Goal: Submit feedback/report problem: Submit feedback/report problem

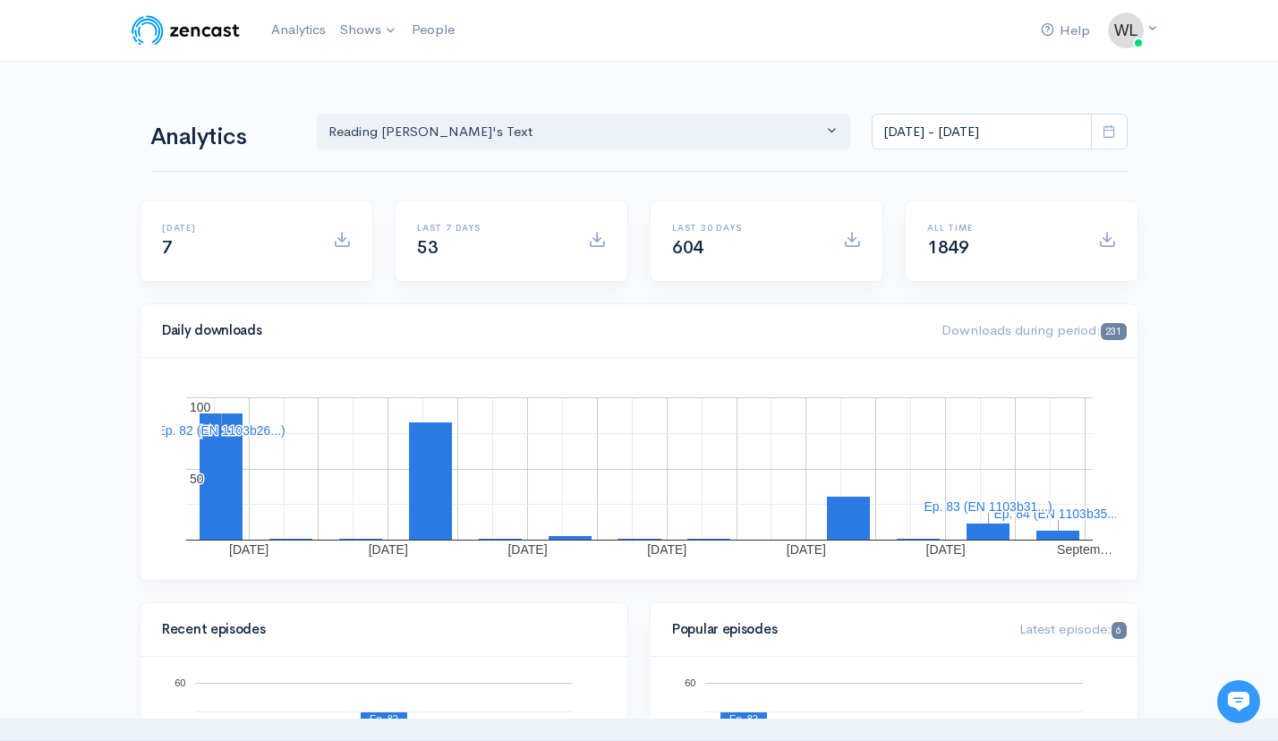
click at [1236, 696] on icon at bounding box center [1238, 702] width 21 height 20
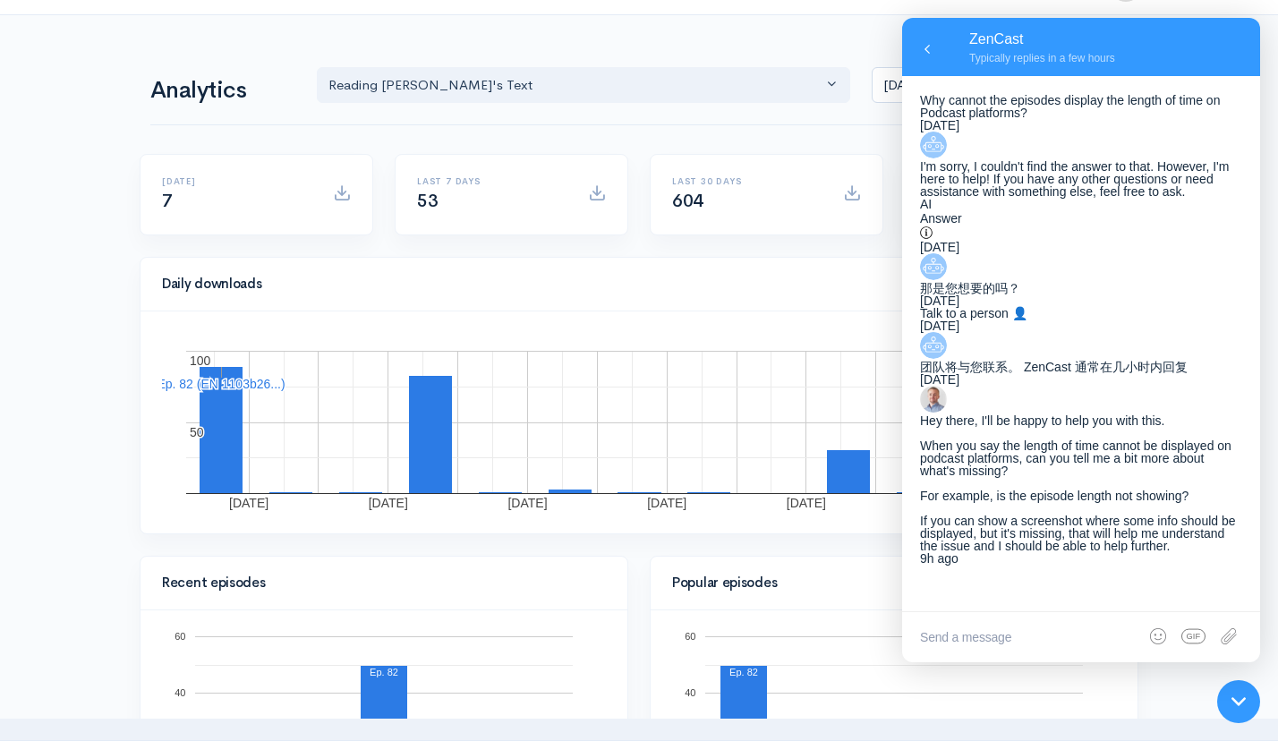
scroll to position [379, 0]
click at [1015, 622] on textarea at bounding box center [1081, 637] width 358 height 50
type textarea "S"
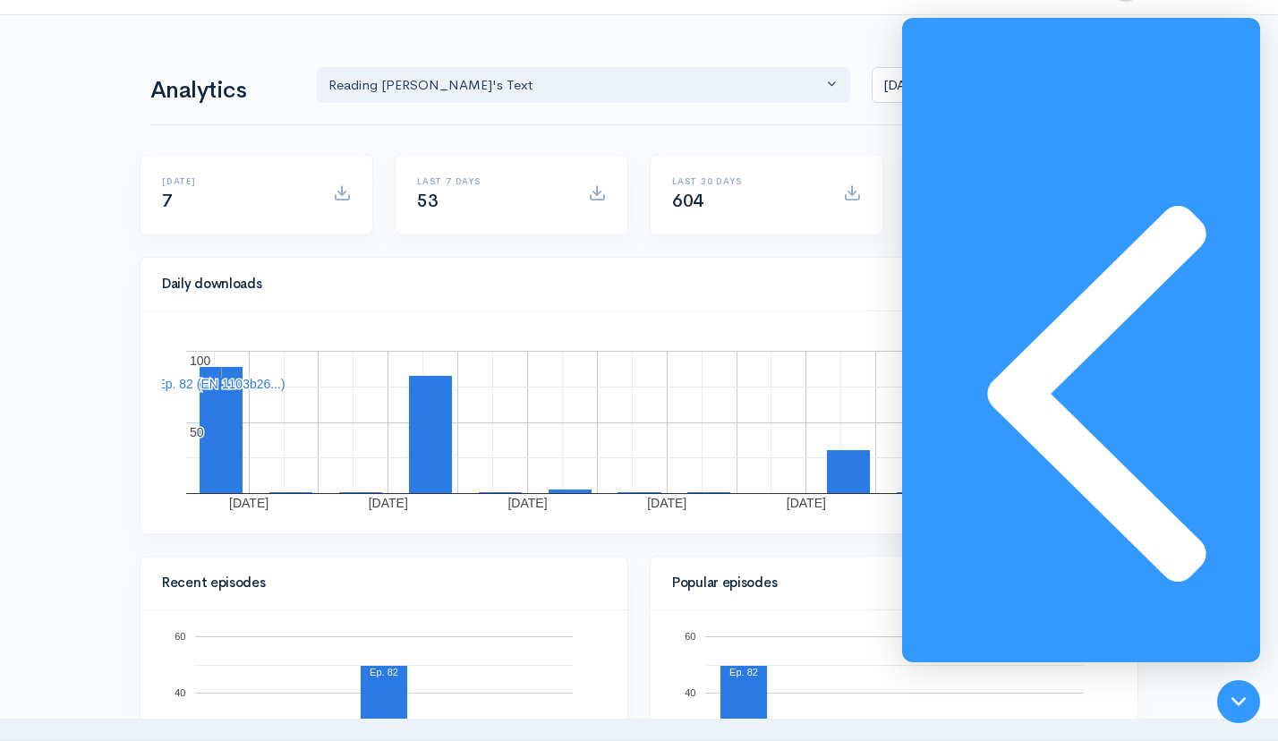
type textarea "Thanks for getting back to me. Here are two screenshots."
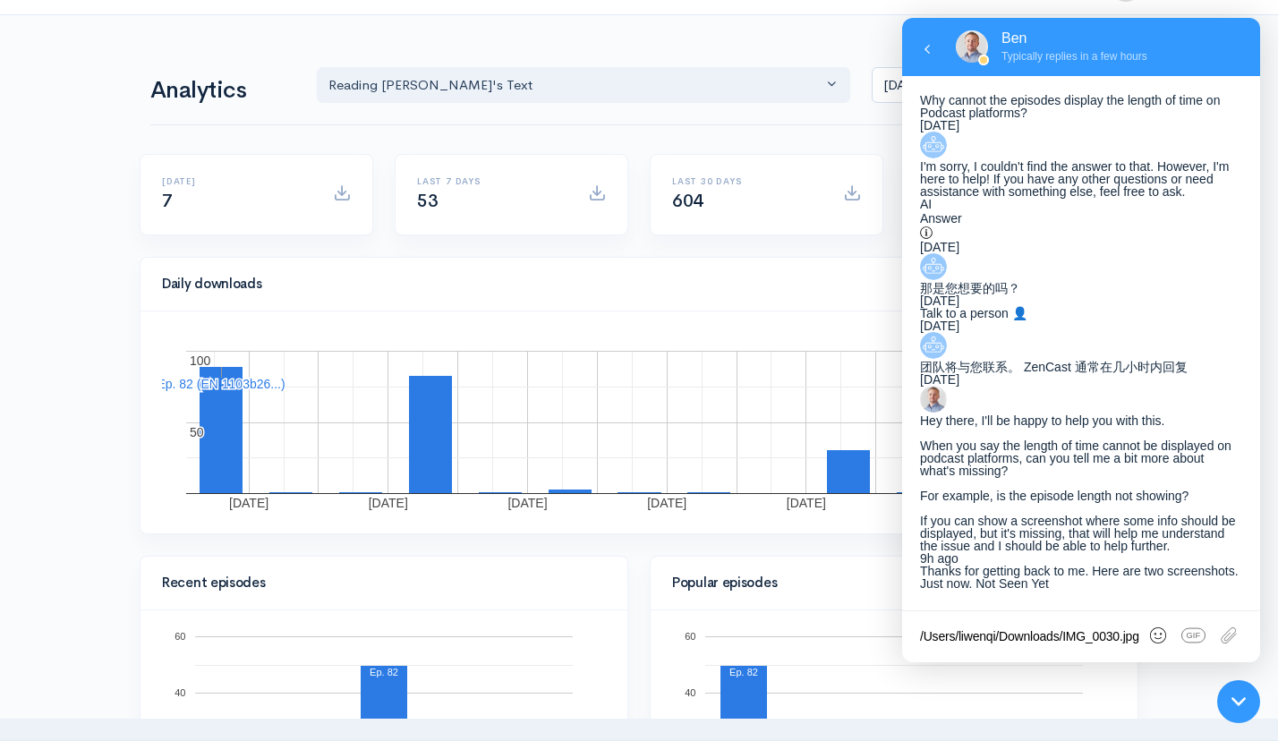
scroll to position [463, 0]
type textarea "/Users/liwenqi/Downloads/IMG_0030.jpg"
click at [1234, 636] on icon at bounding box center [1231, 637] width 19 height 16
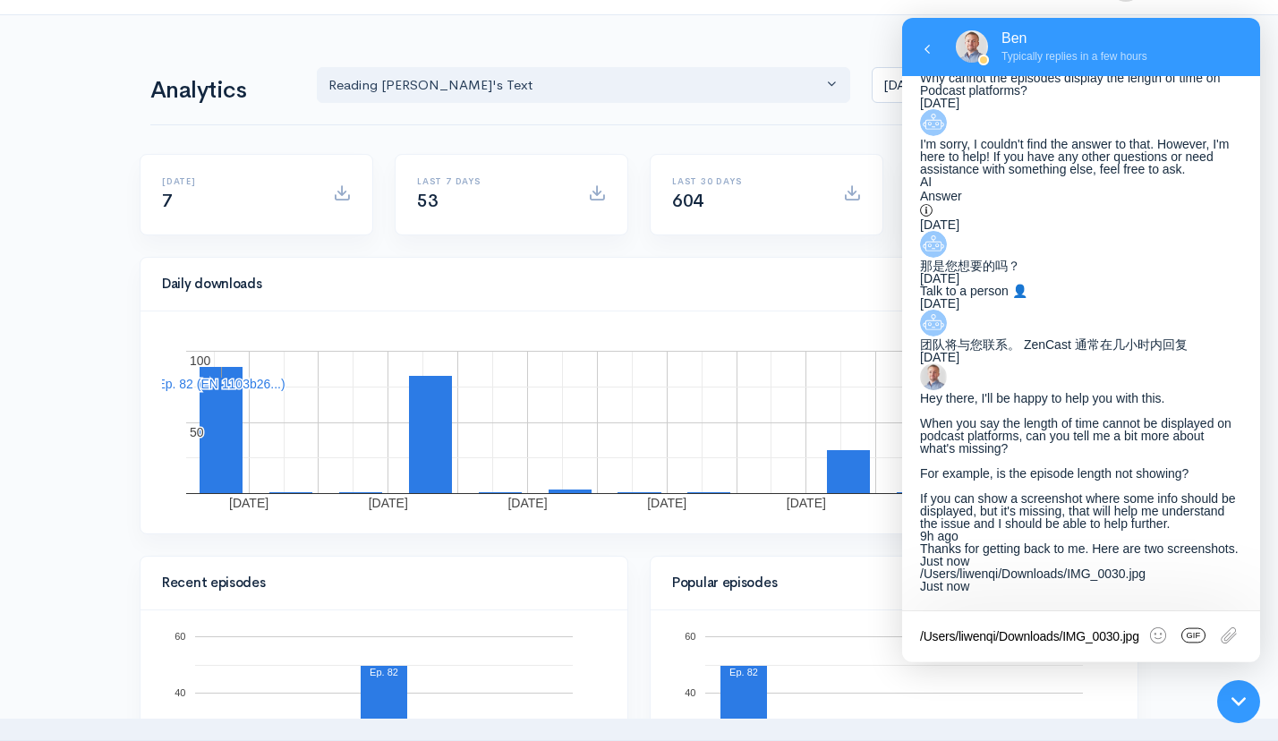
scroll to position [526, 0]
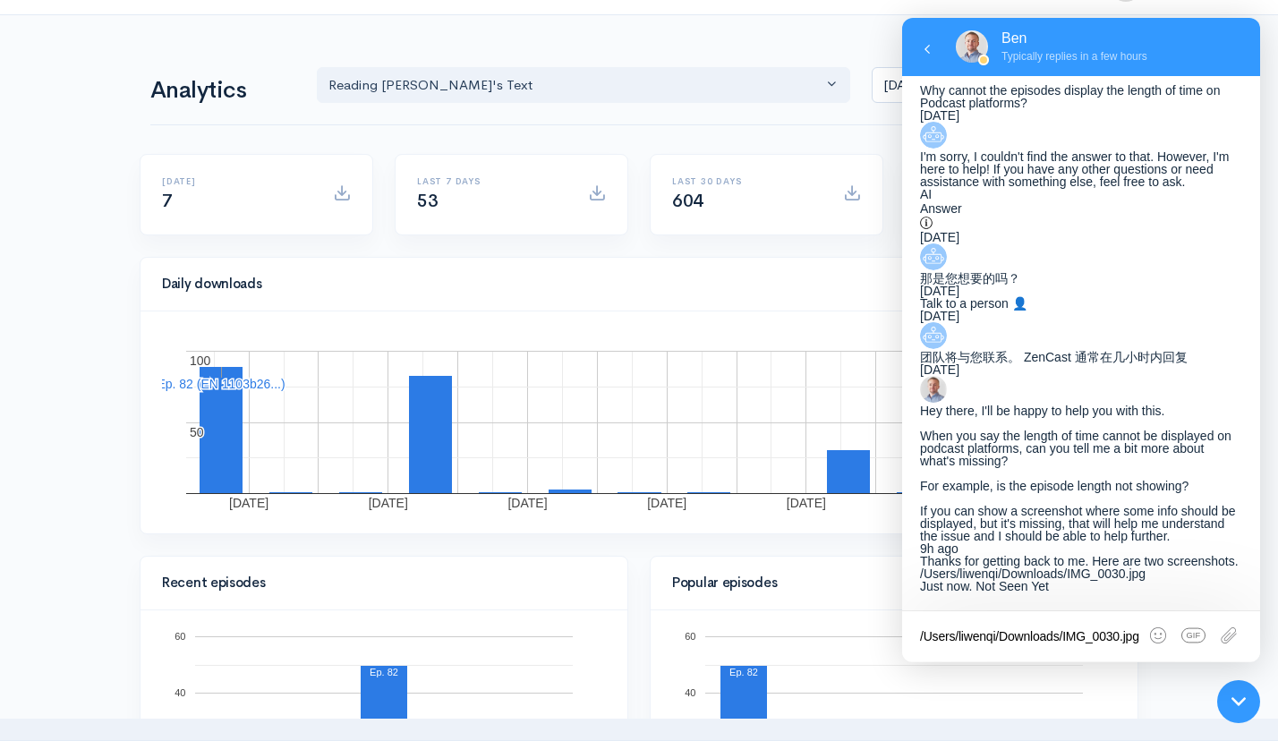
click at [1070, 627] on textarea "/Users/liwenqi/Downloads/IMG_0030.jpg" at bounding box center [1081, 636] width 358 height 50
click at [1227, 632] on input "file" at bounding box center [1227, 636] width 30 height 50
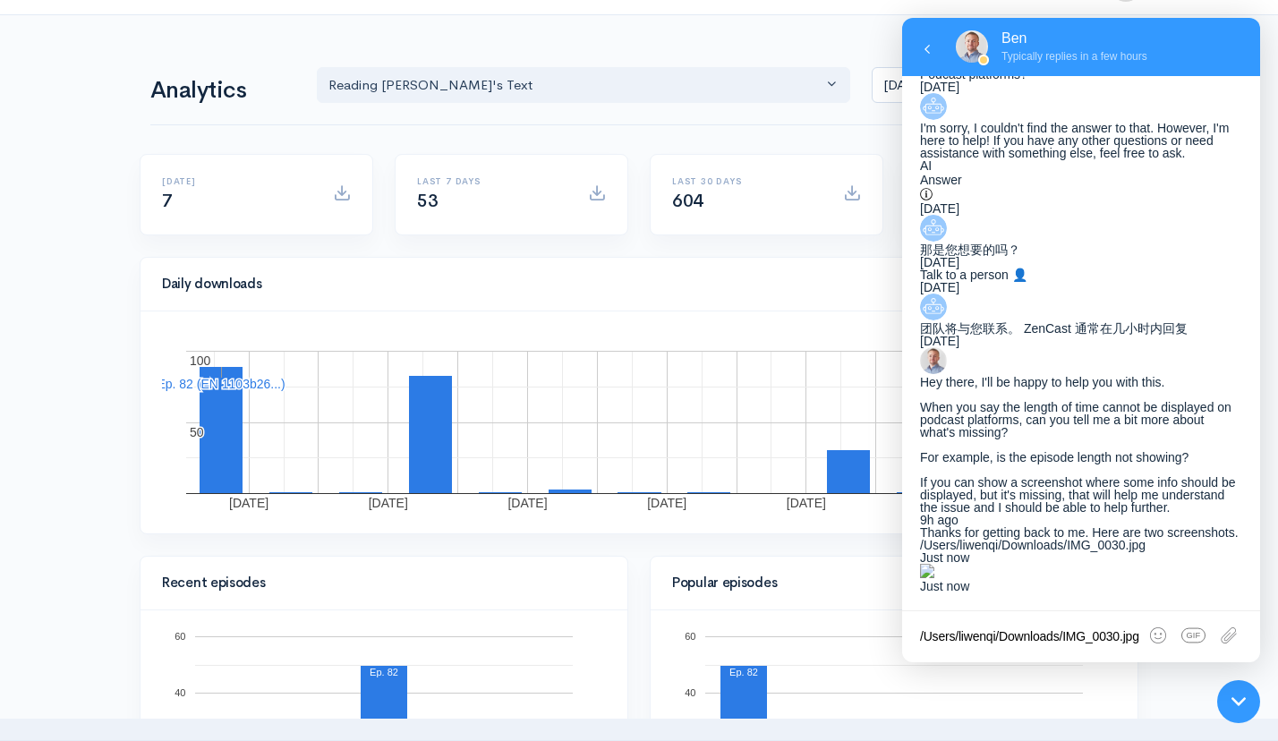
scroll to position [103, 0]
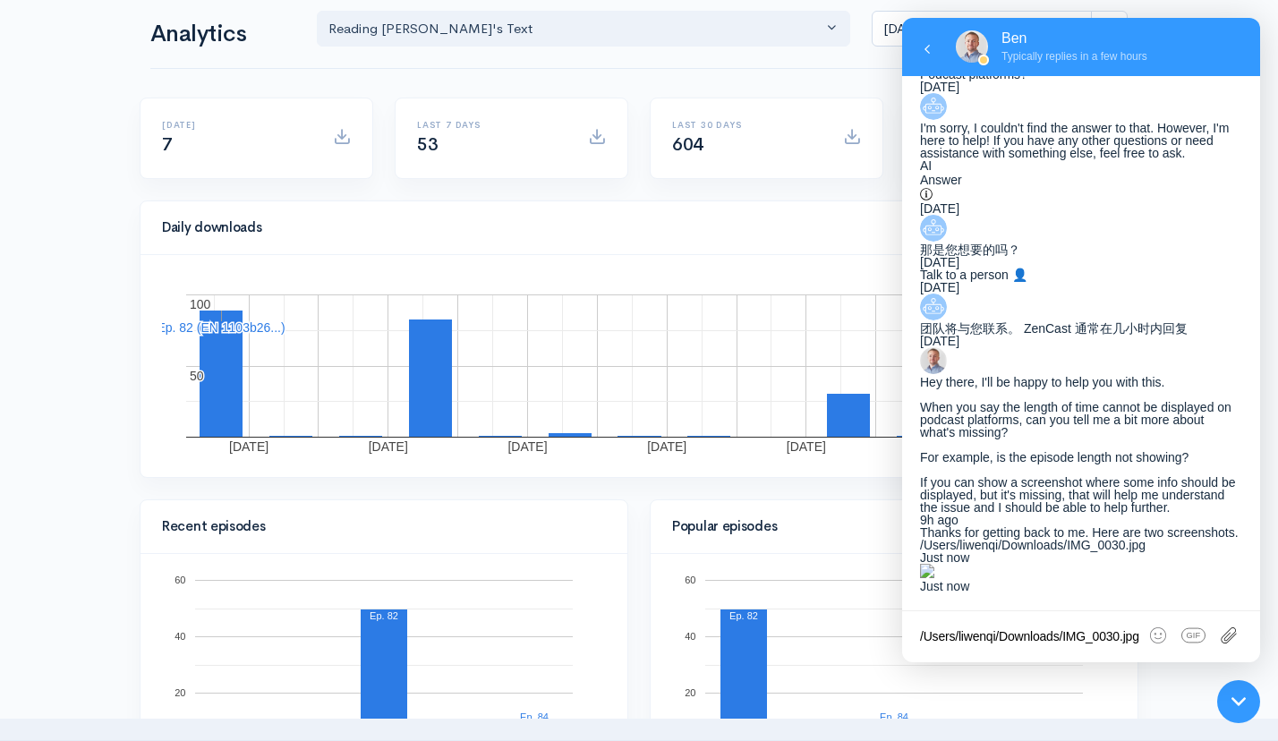
click at [1230, 634] on input "file" at bounding box center [1227, 636] width 30 height 50
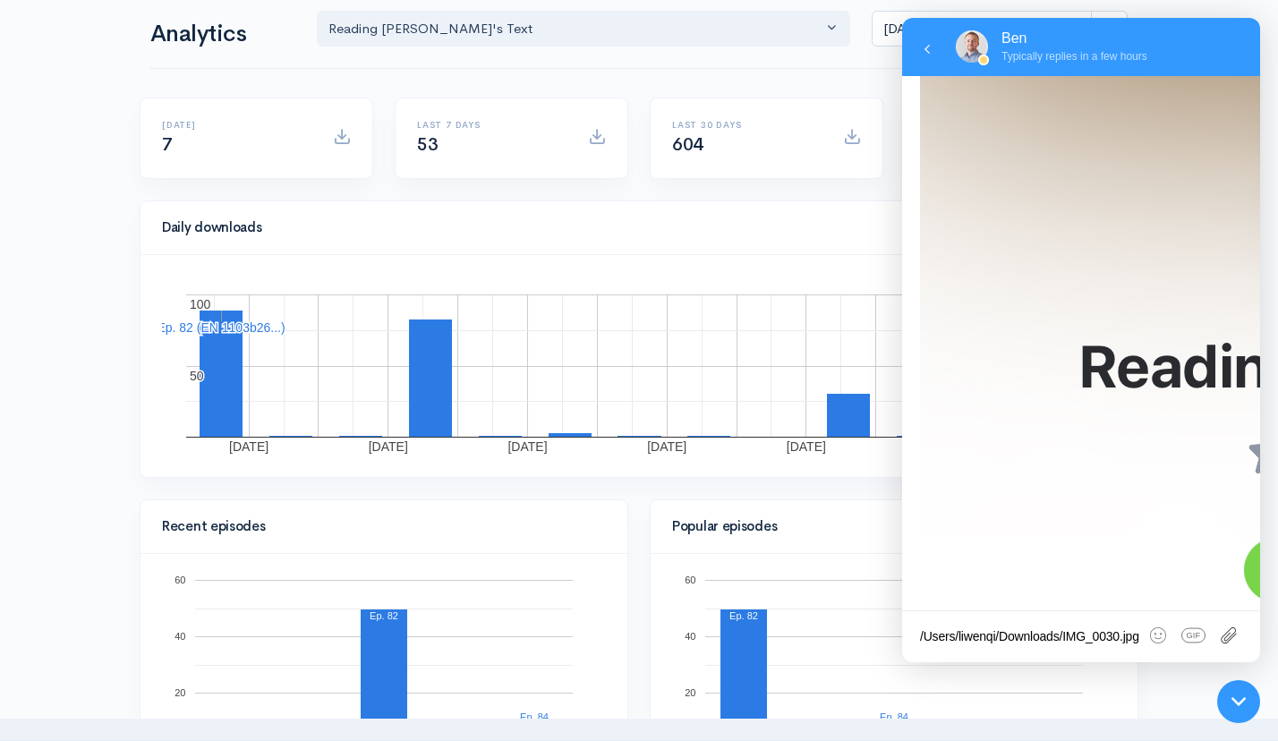
type input "C:\fakepath\IMG_0031.jpg"
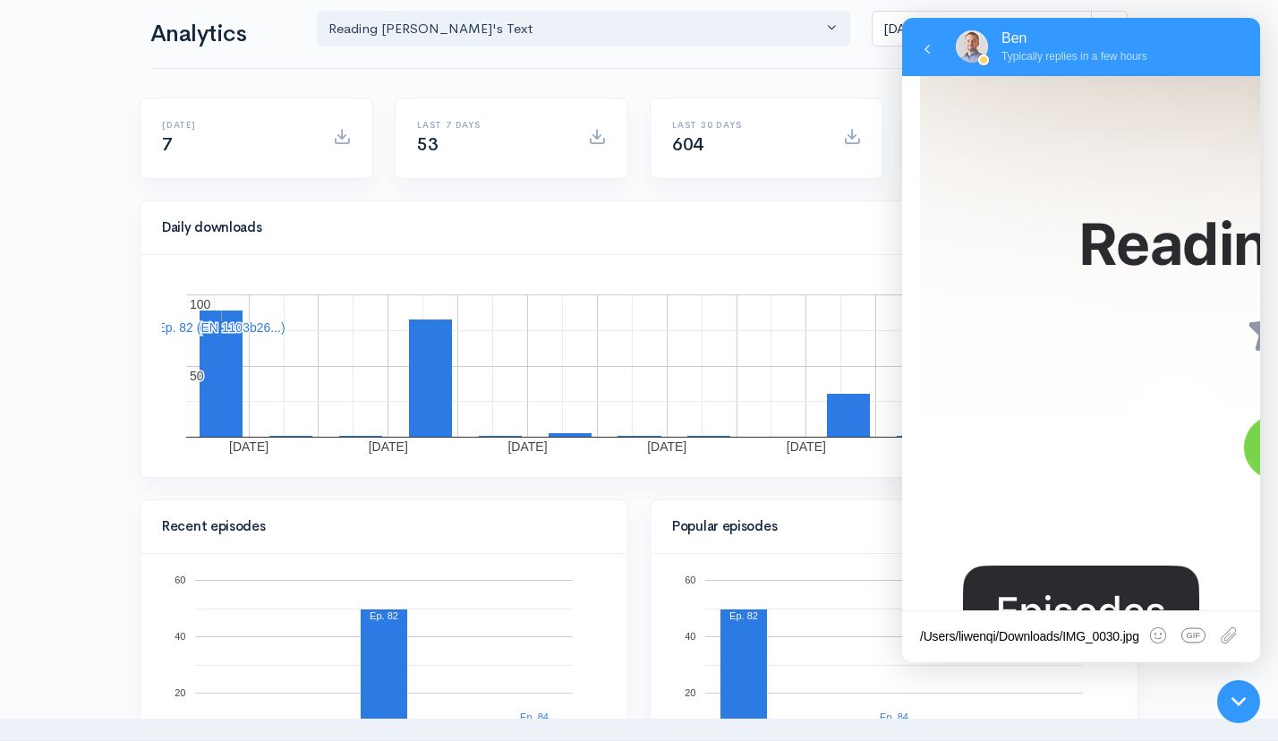
scroll to position [768, 0]
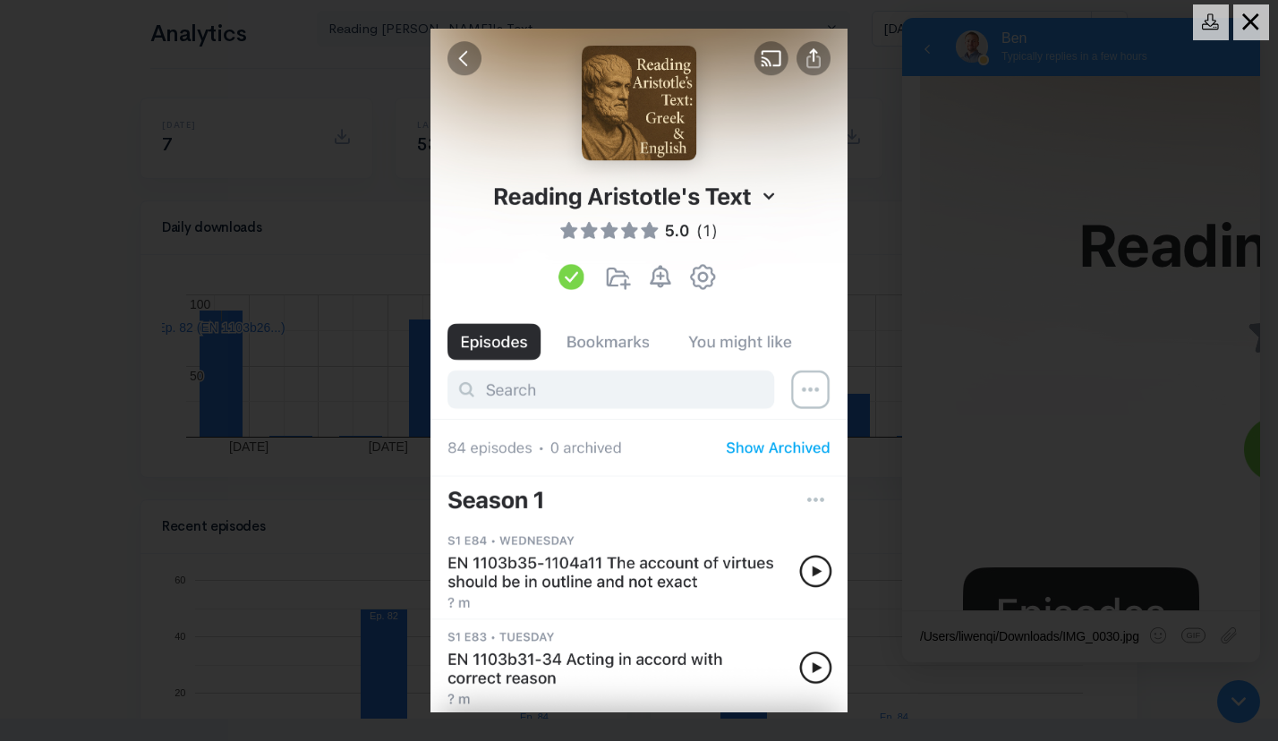
click at [463, 61] on div at bounding box center [639, 370] width 1278 height 741
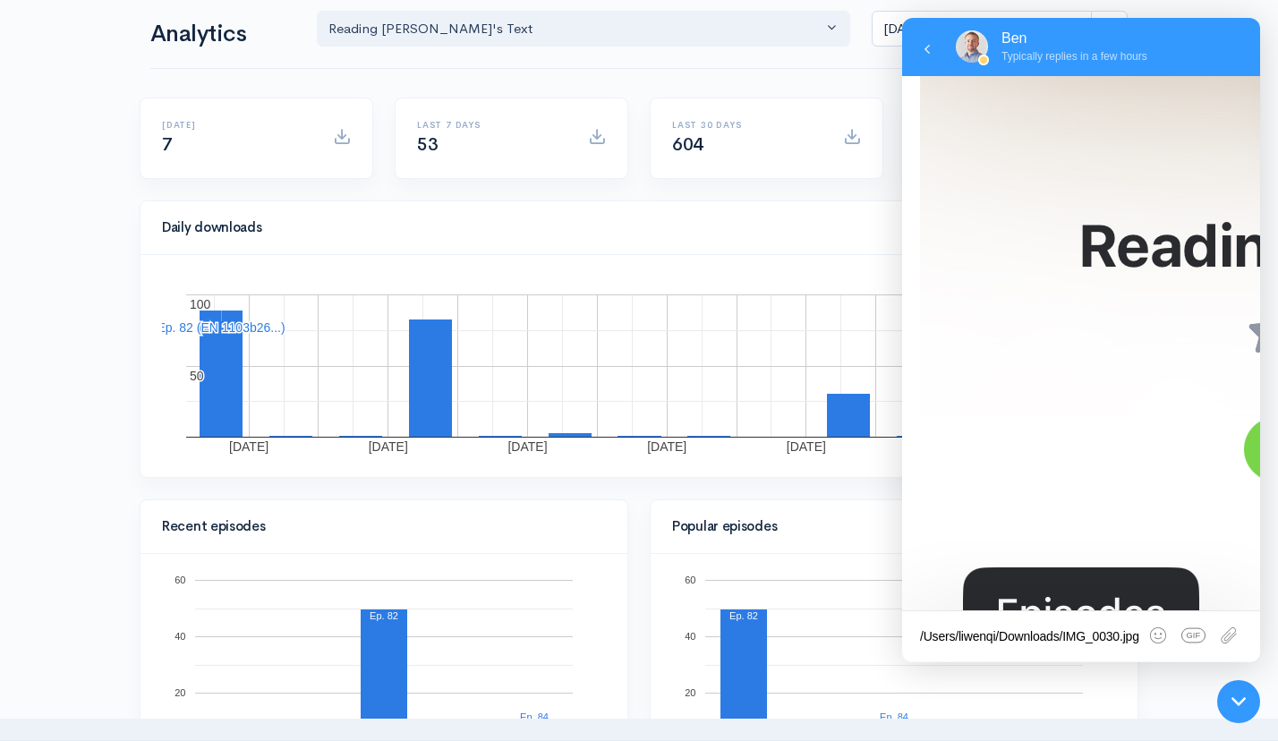
click at [1001, 630] on textarea "/Users/liwenqi/Downloads/IMG_0030.jpg" at bounding box center [1081, 636] width 358 height 50
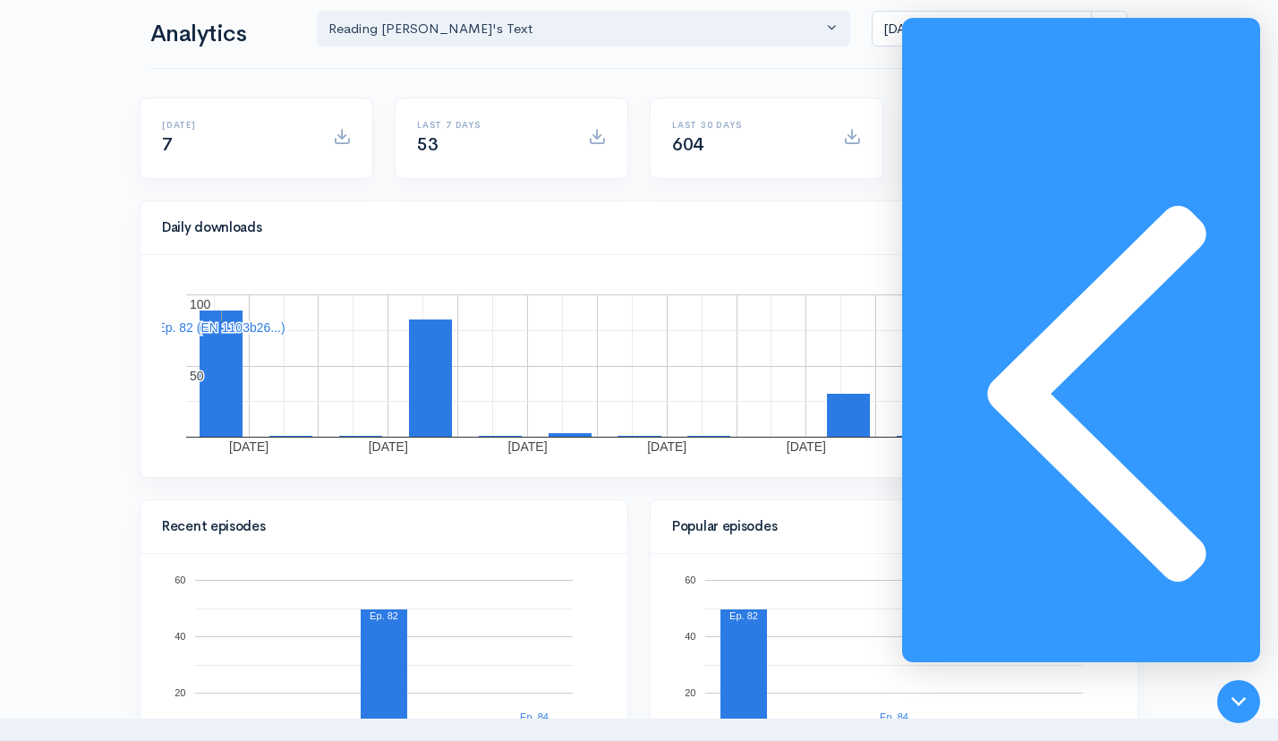
type textarea "You can see the time length of each episode is displayed as '?'."
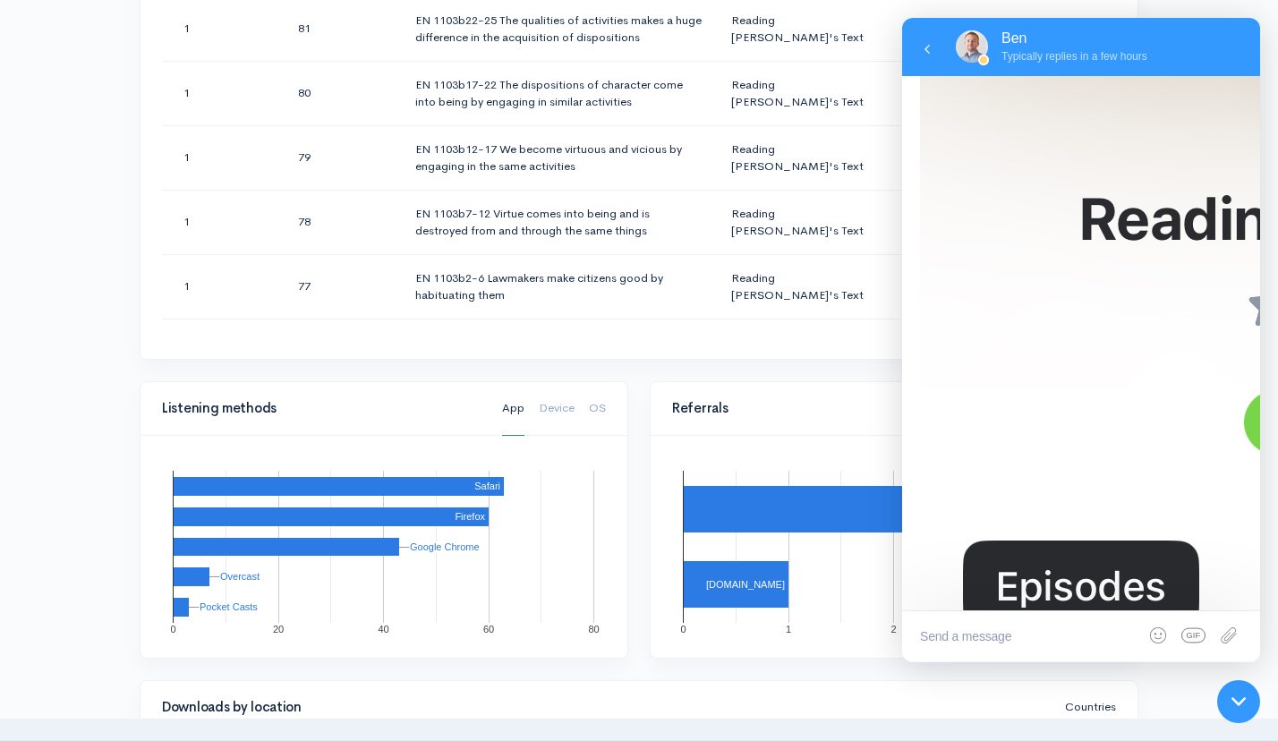
scroll to position [820, 0]
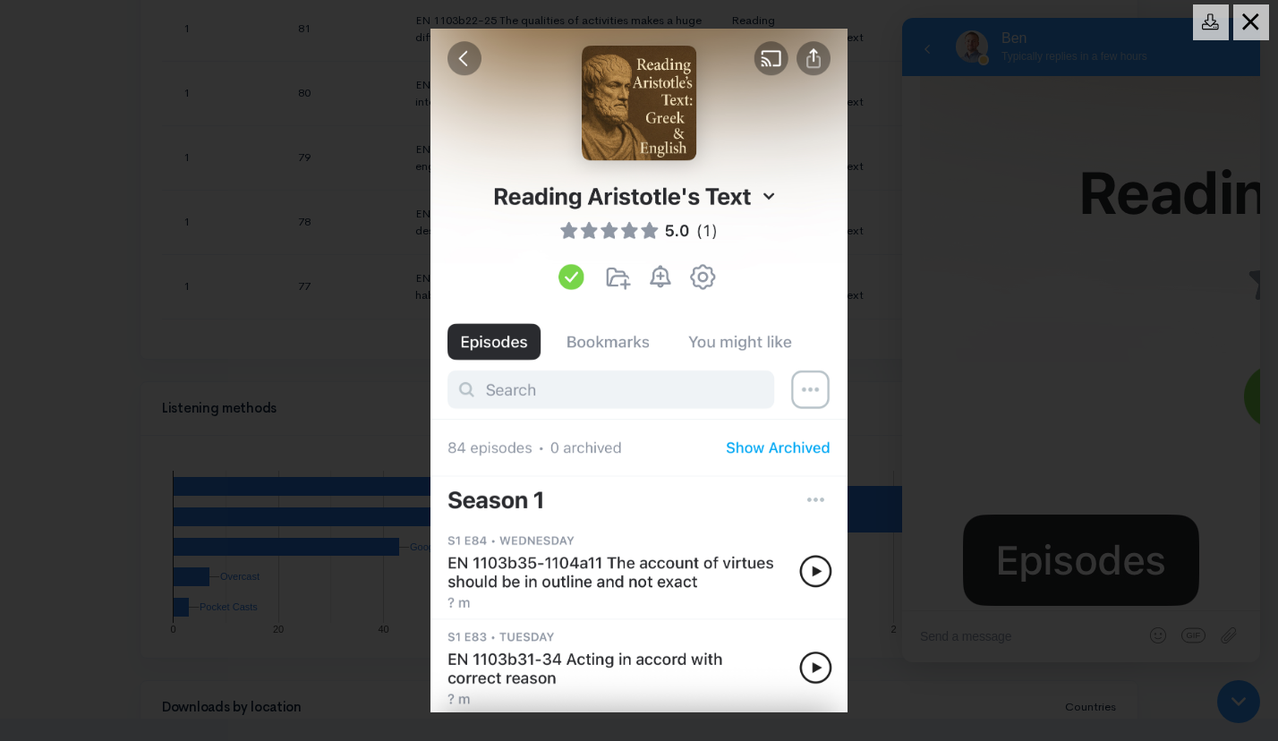
click at [1260, 27] on div at bounding box center [1251, 22] width 36 height 50
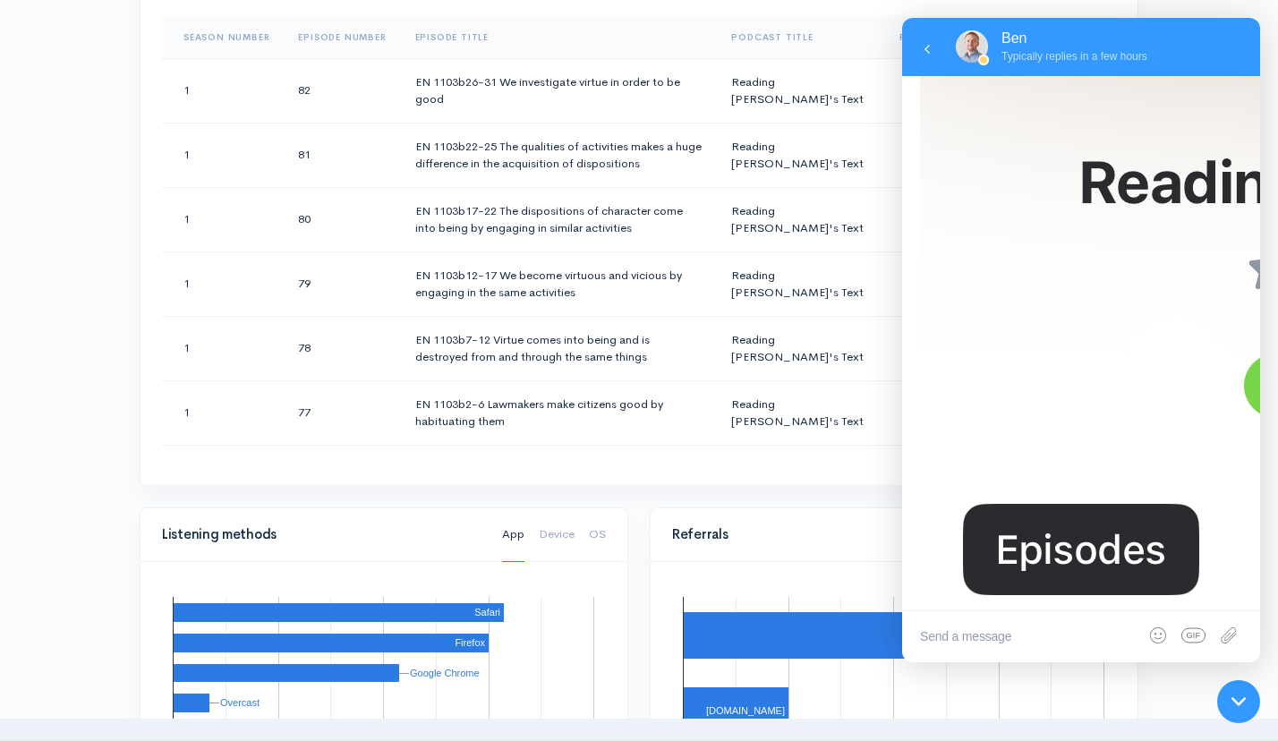
scroll to position [829, 0]
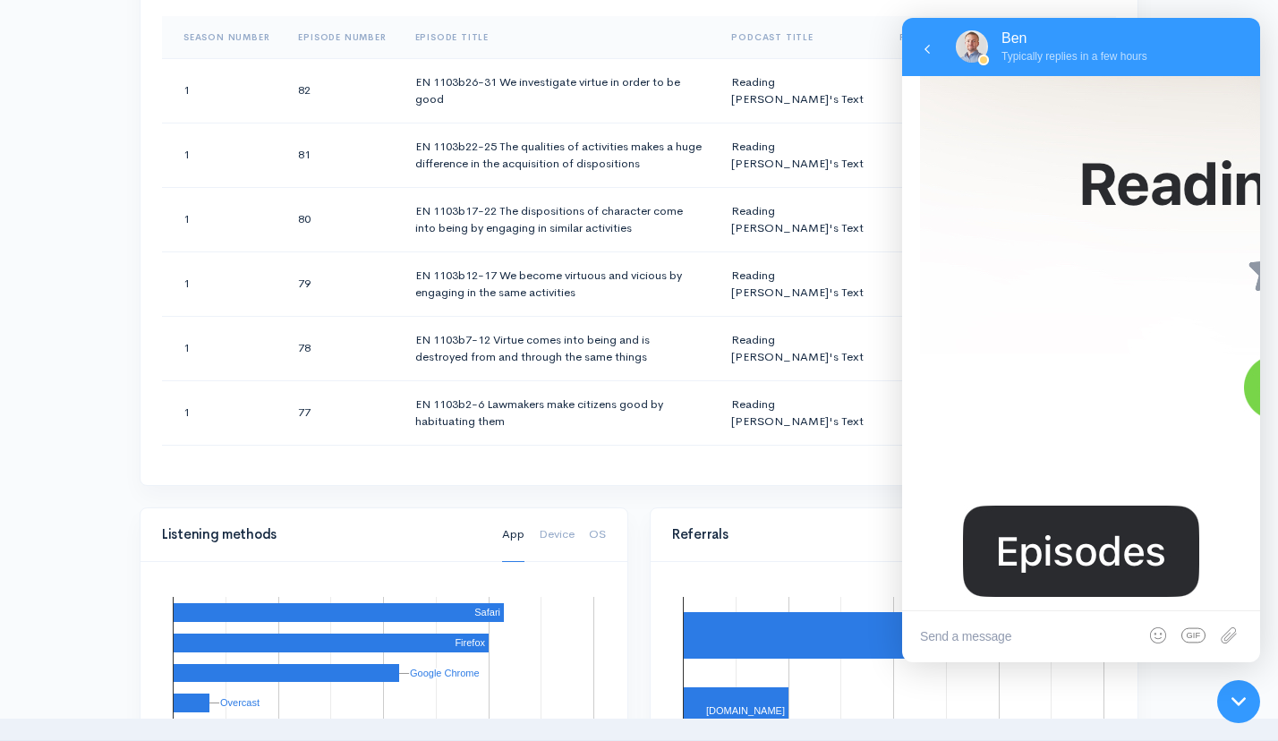
click at [50, 291] on div "Help Notifications View all Your profile Team settings Default team Current Log…" at bounding box center [639, 307] width 1278 height 2536
click at [1250, 705] on div at bounding box center [1238, 701] width 59 height 59
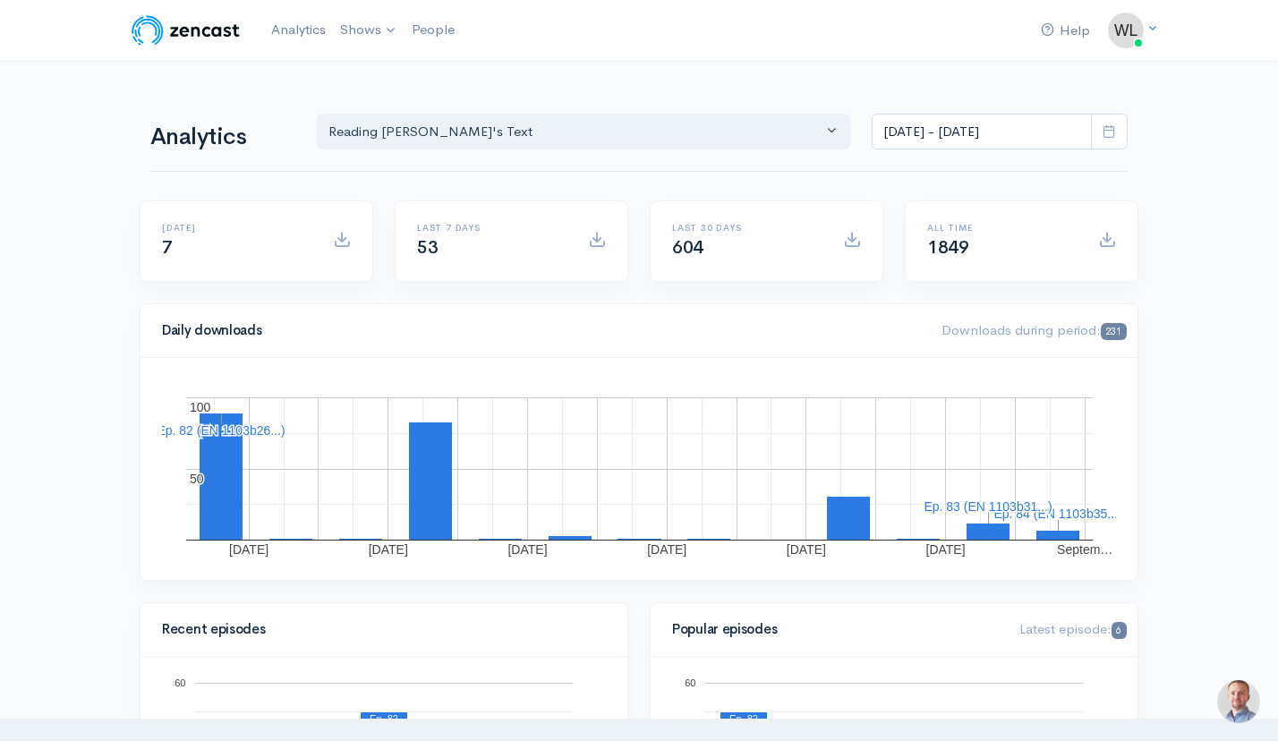
scroll to position [0, 0]
click at [276, 30] on link "Analytics" at bounding box center [298, 30] width 69 height 38
click at [288, 33] on link "Analytics" at bounding box center [298, 30] width 69 height 38
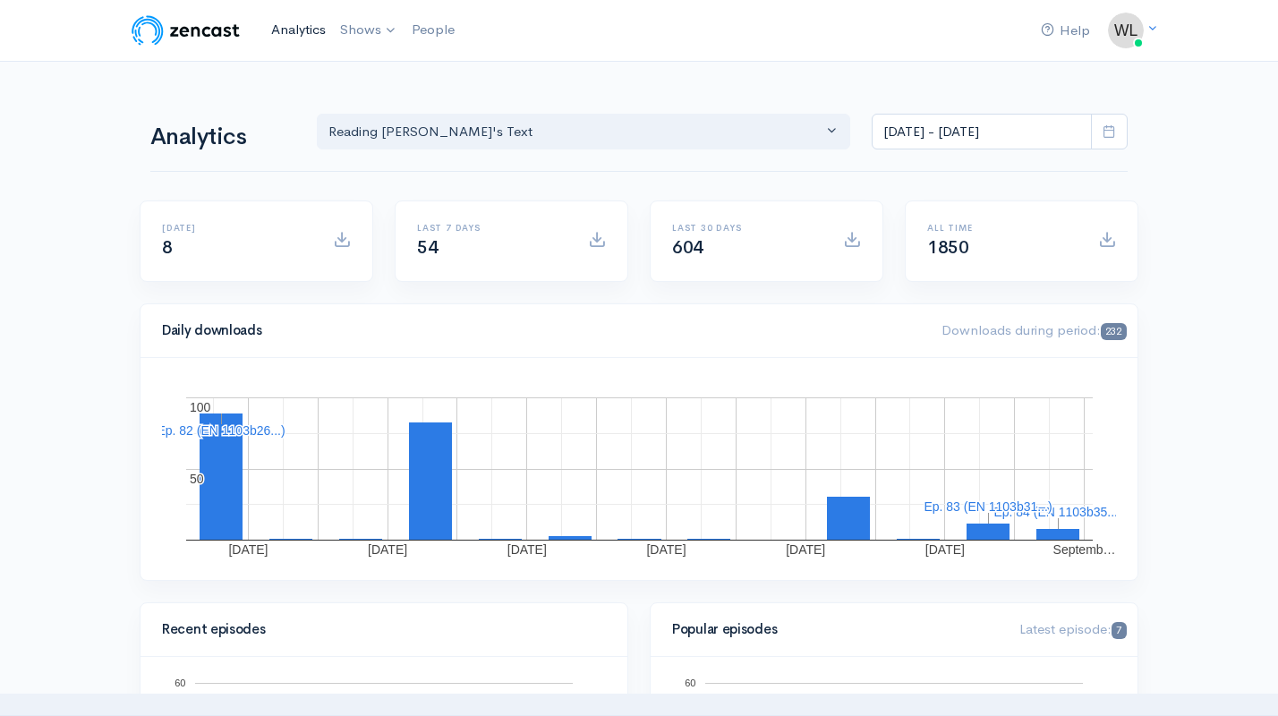
click at [319, 30] on link "Analytics" at bounding box center [298, 30] width 69 height 38
